Goal: Task Accomplishment & Management: Use online tool/utility

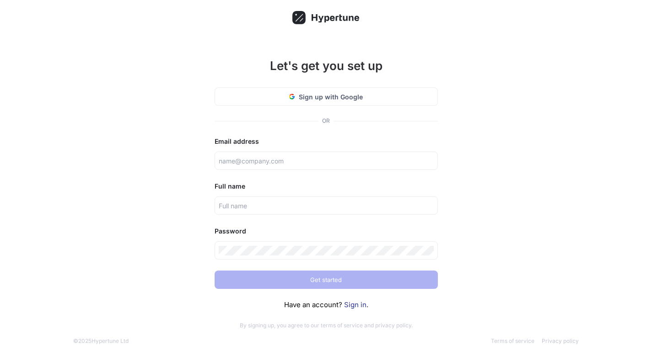
click at [483, 55] on div "Let's get you set up Sign up with Google OR Email address Full name Password Ge…" at bounding box center [326, 180] width 652 height 360
click at [343, 100] on span "Sign up with Google" at bounding box center [331, 97] width 64 height 10
click at [337, 107] on div "Let's get you set up Sign up with Google OR Email address Full name Password Ge…" at bounding box center [326, 187] width 238 height 298
click at [335, 101] on span "Sign up with Google" at bounding box center [331, 97] width 64 height 10
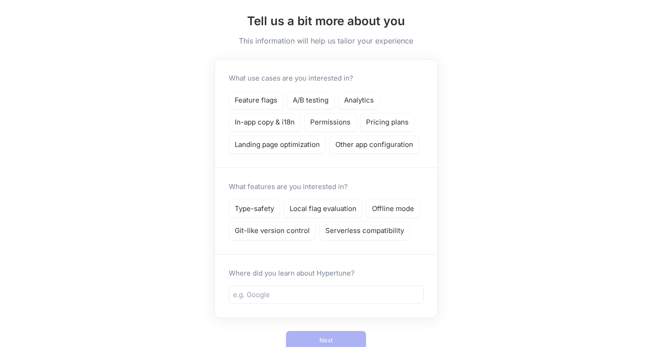
scroll to position [77, 0]
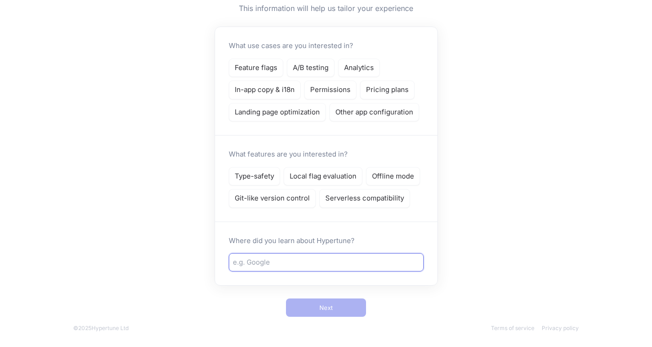
click at [302, 260] on input "text" at bounding box center [326, 262] width 187 height 11
click at [308, 261] on input "text" at bounding box center [326, 262] width 187 height 11
click at [267, 198] on p "Git-like version control" at bounding box center [272, 198] width 75 height 11
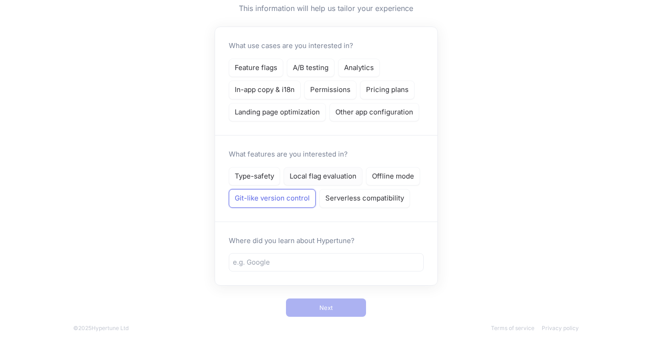
click at [325, 179] on p "Local flag evaluation" at bounding box center [323, 176] width 67 height 11
click at [343, 201] on p "Serverless compatibility" at bounding box center [364, 198] width 79 height 11
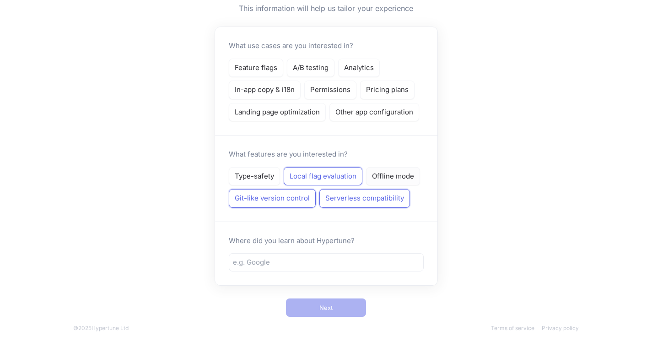
click at [380, 183] on div "Offline mode" at bounding box center [393, 176] width 54 height 19
click at [257, 173] on p "Type-safety" at bounding box center [254, 176] width 39 height 11
click at [281, 112] on p "Landing page optimization" at bounding box center [277, 112] width 85 height 11
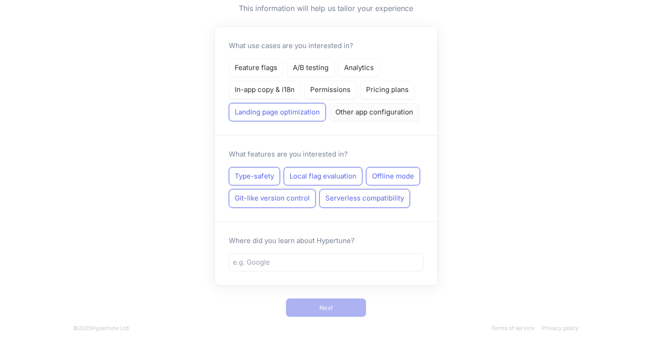
click at [340, 115] on div "Other app configuration" at bounding box center [375, 112] width 90 height 19
click at [389, 87] on p "Pricing plans" at bounding box center [387, 90] width 43 height 11
click at [325, 91] on p "Permissions" at bounding box center [330, 90] width 40 height 11
click at [289, 90] on p "In-app copy & i18n" at bounding box center [265, 90] width 60 height 11
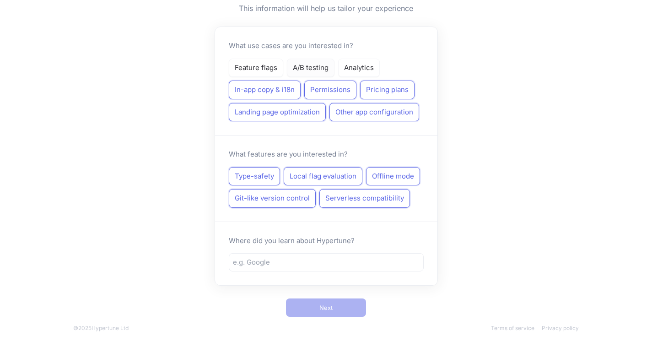
drag, startPoint x: 260, startPoint y: 65, endPoint x: 292, endPoint y: 68, distance: 31.7
click at [261, 65] on p "Feature flags" at bounding box center [256, 68] width 43 height 11
click at [297, 68] on p "A/B testing" at bounding box center [311, 68] width 36 height 11
drag, startPoint x: 297, startPoint y: 68, endPoint x: 310, endPoint y: 68, distance: 13.7
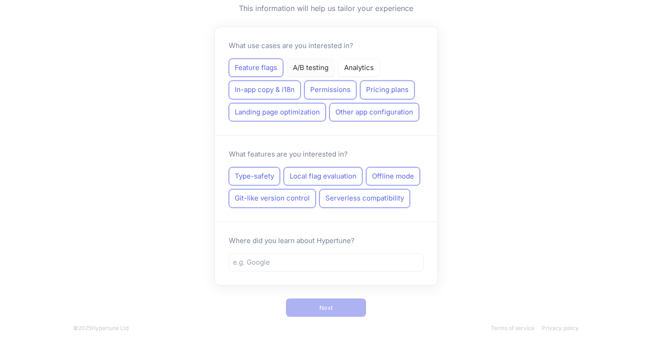
click at [297, 68] on p "A/B testing" at bounding box center [311, 68] width 36 height 11
click at [358, 67] on p "Analytics" at bounding box center [359, 68] width 30 height 11
click at [284, 254] on div at bounding box center [326, 262] width 195 height 18
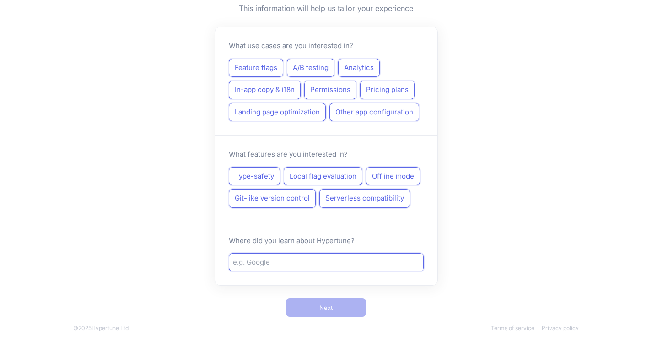
click at [288, 261] on input "text" at bounding box center [326, 262] width 187 height 11
type input "a"
type input "e"
type input "no"
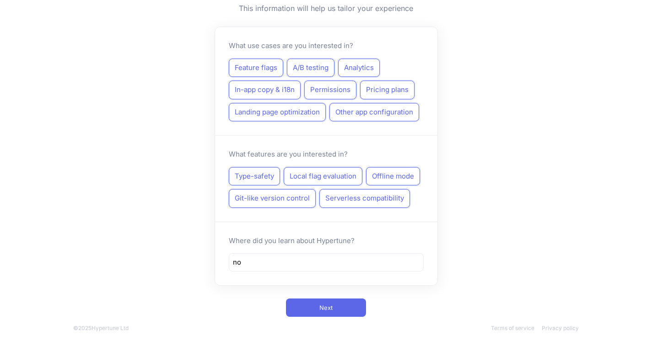
click at [271, 170] on div "Type-safety" at bounding box center [254, 176] width 51 height 19
click at [320, 173] on p "Local flag evaluation" at bounding box center [323, 176] width 67 height 11
click at [297, 193] on div "Git-like version control" at bounding box center [272, 198] width 87 height 19
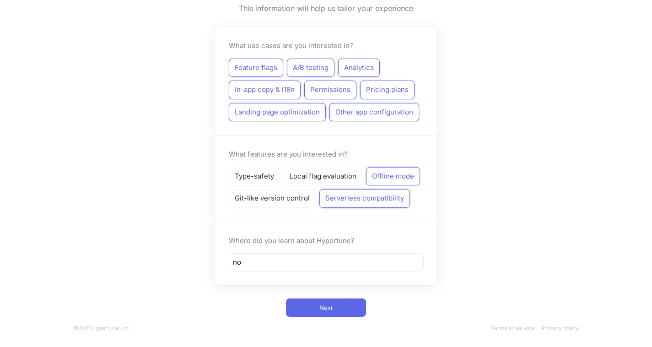
click at [366, 197] on p "Serverless compatibility" at bounding box center [364, 198] width 79 height 11
click at [276, 171] on div "Type-safety" at bounding box center [254, 176] width 51 height 19
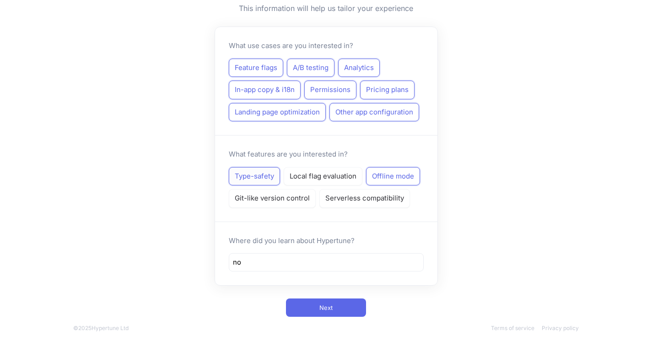
click at [275, 184] on div "Type-safety" at bounding box center [254, 176] width 51 height 19
click at [276, 193] on div "Git-like version control" at bounding box center [272, 198] width 87 height 19
click at [270, 185] on div "Type-safety" at bounding box center [254, 176] width 51 height 19
click at [301, 182] on div "Local flag evaluation" at bounding box center [323, 176] width 79 height 19
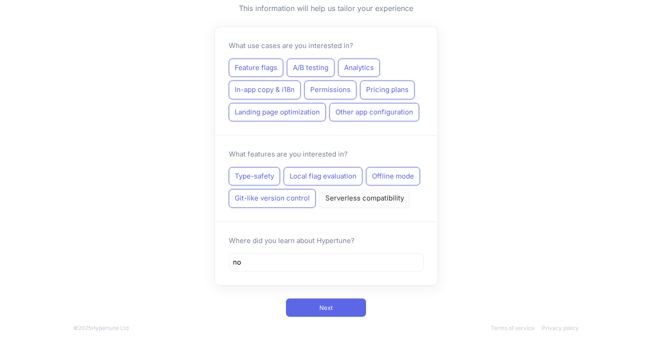
click at [336, 200] on p "Serverless compatibility" at bounding box center [364, 198] width 79 height 11
click at [337, 300] on button "Next" at bounding box center [326, 307] width 80 height 18
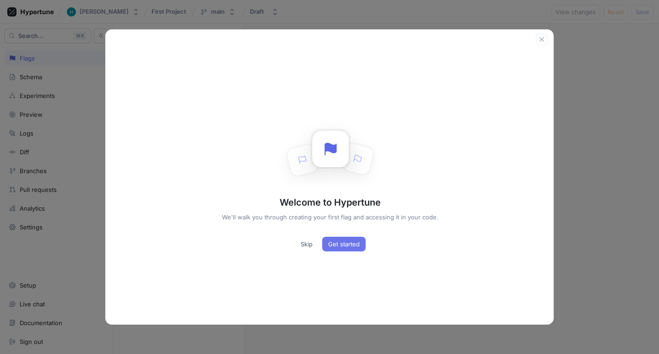
click at [341, 251] on button "Get started" at bounding box center [343, 244] width 43 height 15
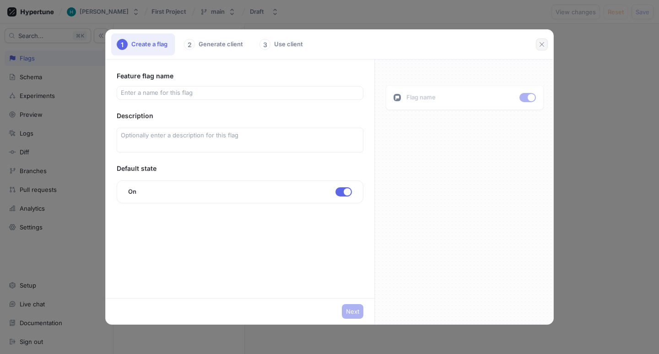
click at [539, 44] on icon "button" at bounding box center [541, 44] width 7 height 7
